Goal: Communication & Community: Connect with others

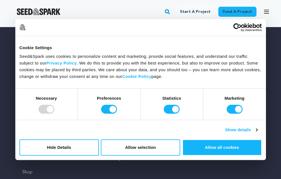
scroll to position [149, 0]
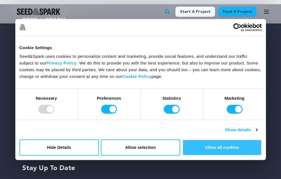
click at [220, 145] on button "Allow all cookies" at bounding box center [222, 147] width 79 height 16
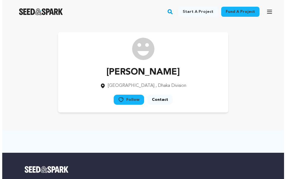
scroll to position [0, 0]
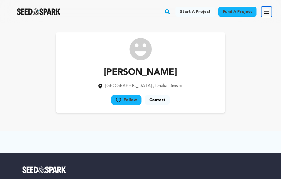
click at [265, 12] on icon "button" at bounding box center [267, 11] width 4 height 3
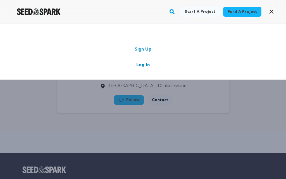
click at [142, 48] on link "Sign Up" at bounding box center [142, 49] width 17 height 7
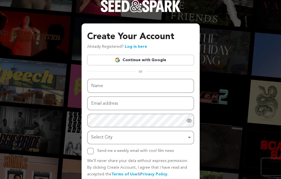
click at [141, 61] on link "Continue with Google" at bounding box center [140, 60] width 107 height 11
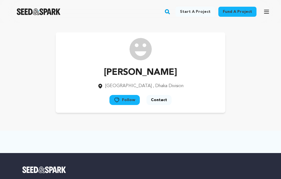
click at [160, 99] on button "Contact" at bounding box center [159, 100] width 25 height 10
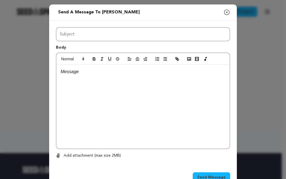
click at [90, 97] on div at bounding box center [142, 107] width 173 height 84
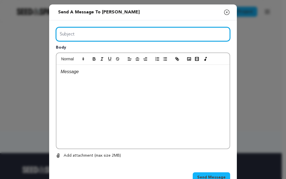
click at [71, 32] on input "Subject" at bounding box center [143, 34] width 174 height 14
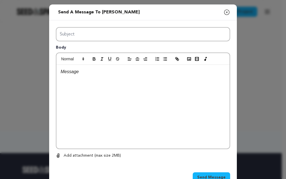
click at [99, 103] on div at bounding box center [142, 107] width 173 height 84
click at [84, 97] on div at bounding box center [142, 107] width 173 height 84
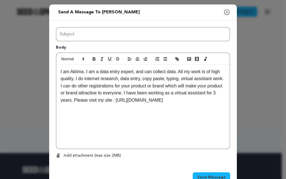
click at [70, 40] on div "Subject Body I am [GEOGRAPHIC_DATA]. I am a data entry expert, and can collect …" at bounding box center [143, 93] width 174 height 132
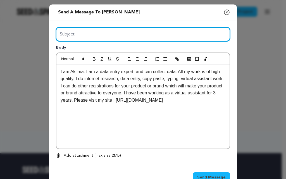
click at [83, 28] on input "Subject" at bounding box center [143, 34] width 174 height 14
click at [72, 37] on input "Subject" at bounding box center [143, 34] width 174 height 14
paste input "lastdatabase"
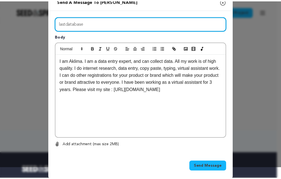
scroll to position [17, 0]
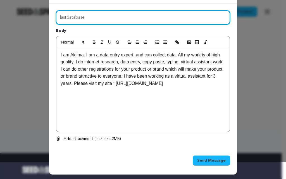
type input "lastdatabase"
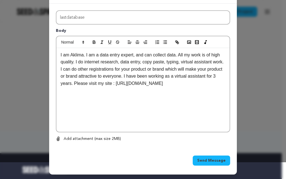
click at [205, 160] on span "Send Message" at bounding box center [211, 161] width 28 height 6
